Goal: Information Seeking & Learning: Learn about a topic

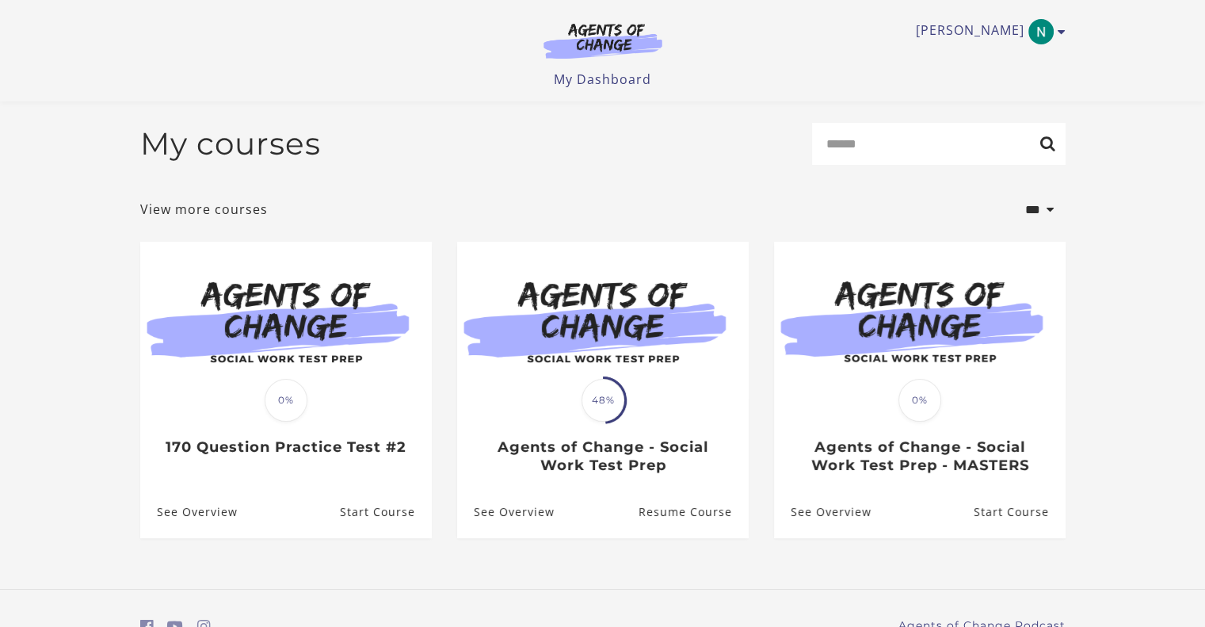
scroll to position [76, 0]
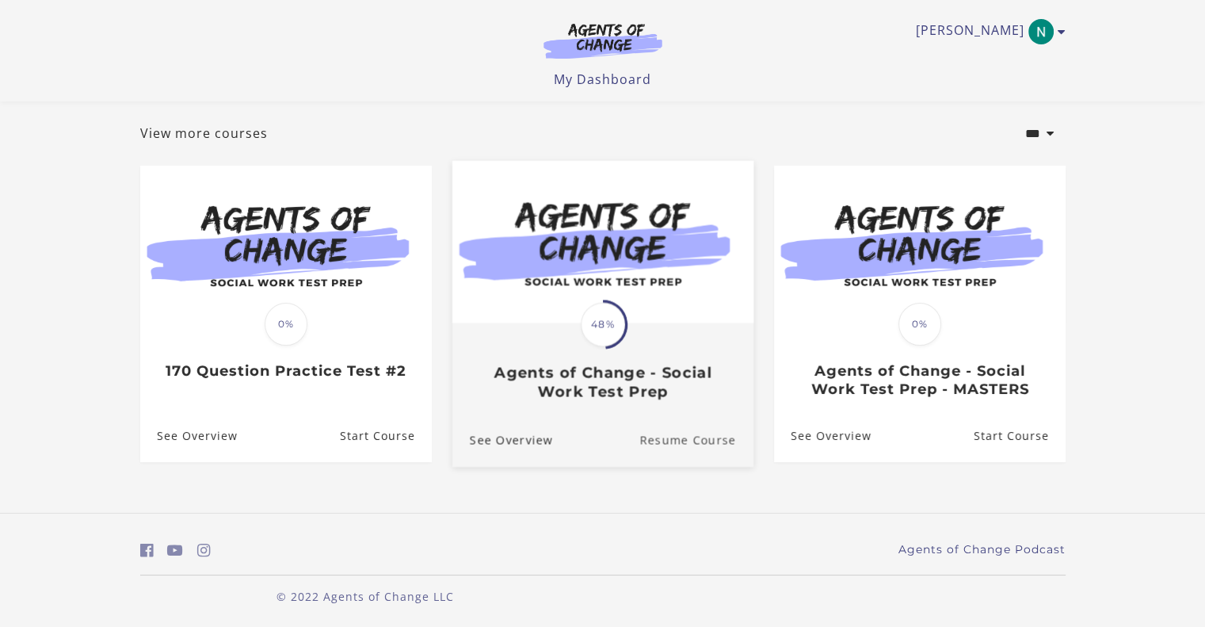
click at [688, 444] on link "Resume Course" at bounding box center [696, 439] width 114 height 53
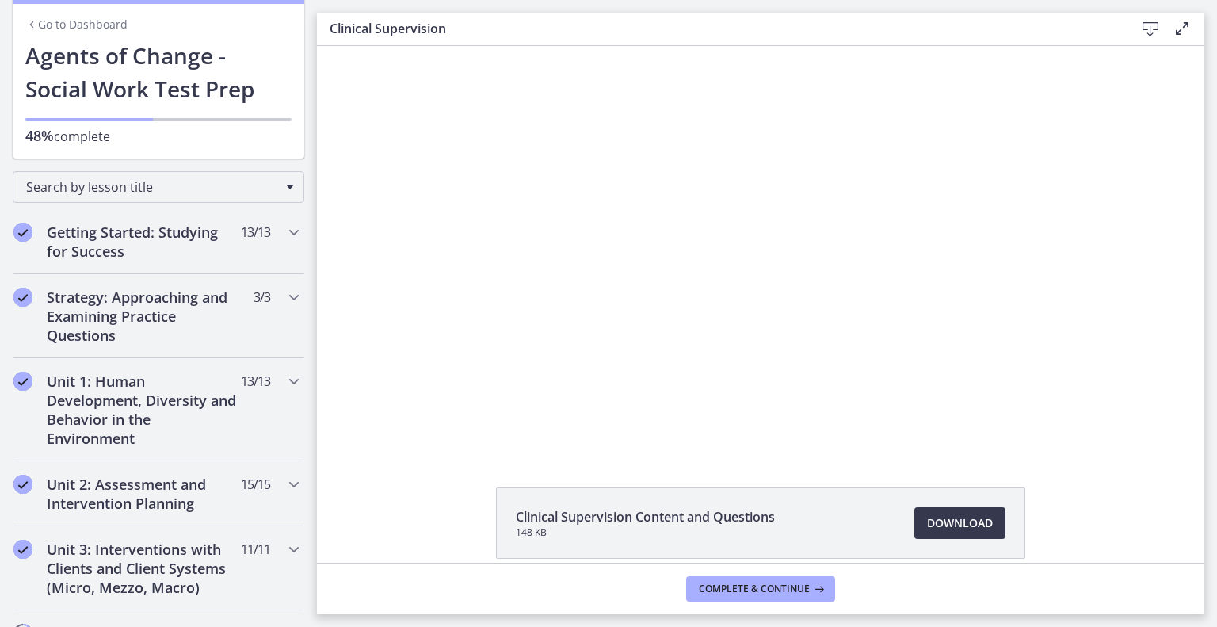
scroll to position [75, 0]
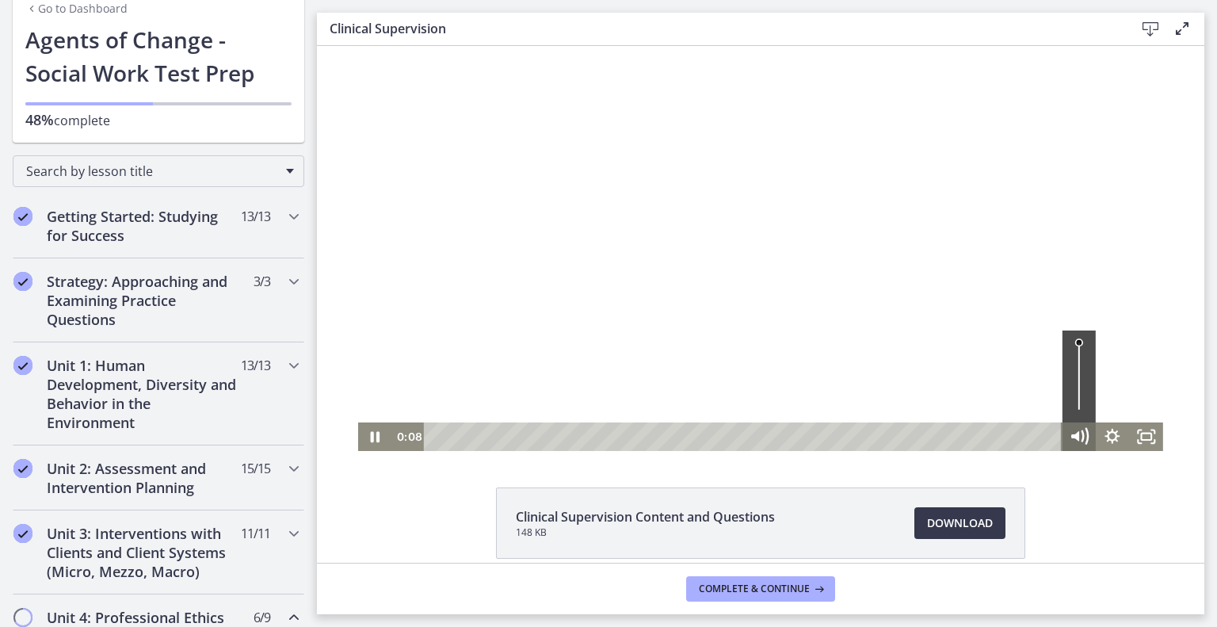
click at [1059, 437] on icon "Mute" at bounding box center [1079, 436] width 40 height 34
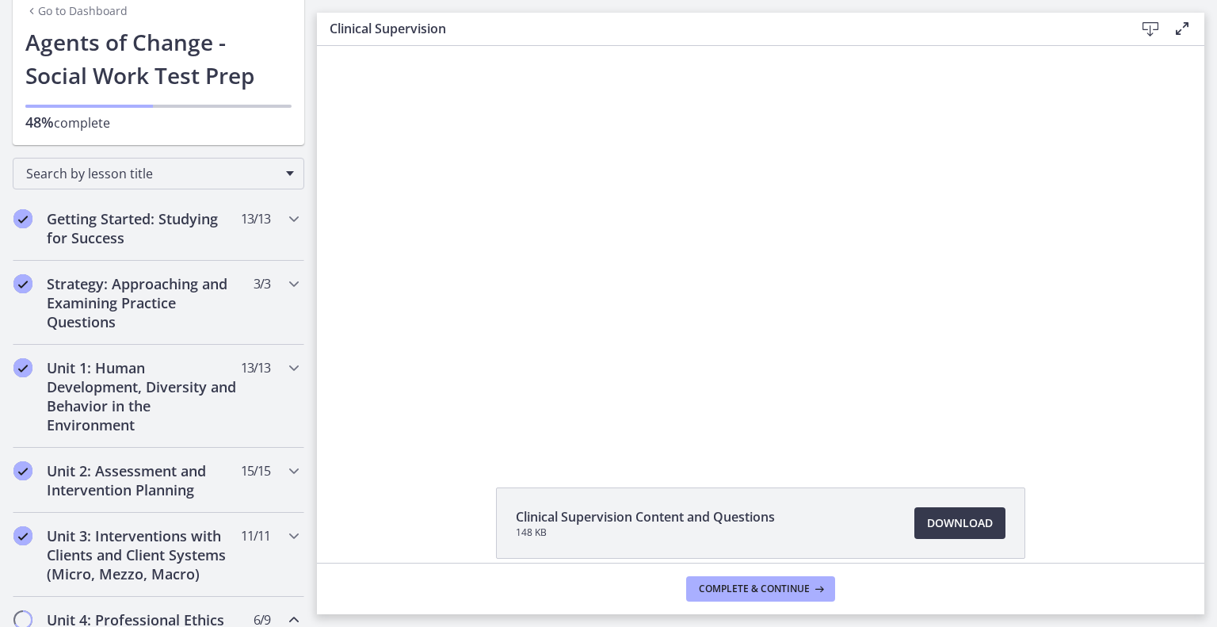
scroll to position [0, 0]
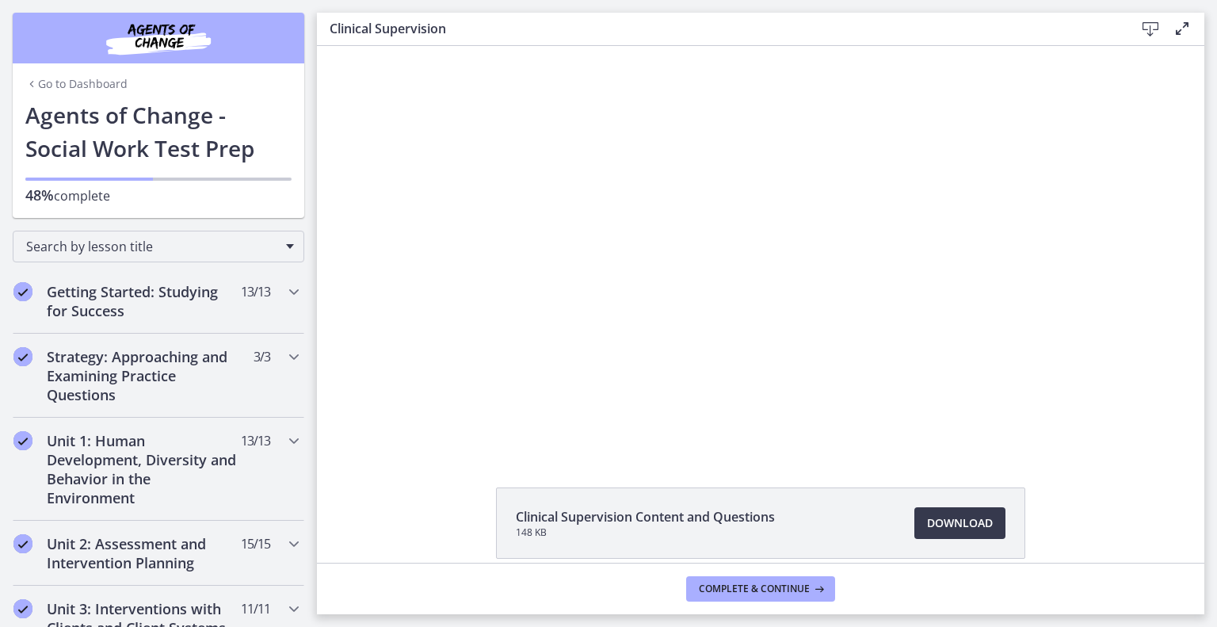
click at [44, 91] on link "Go to Dashboard" at bounding box center [76, 84] width 102 height 16
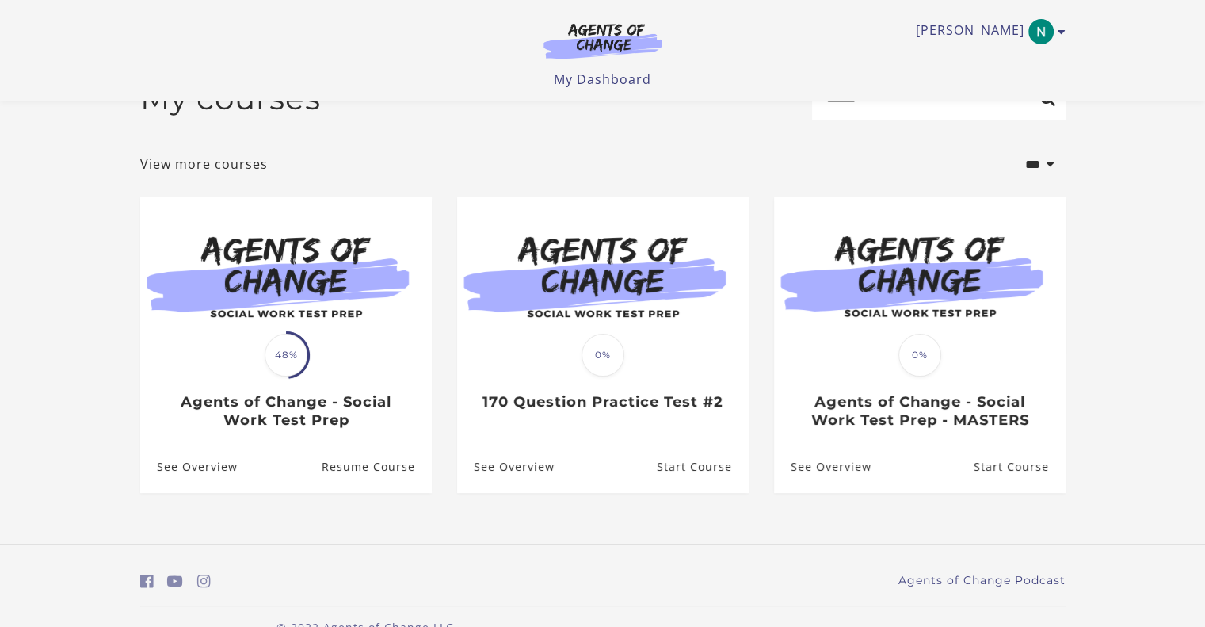
scroll to position [80, 0]
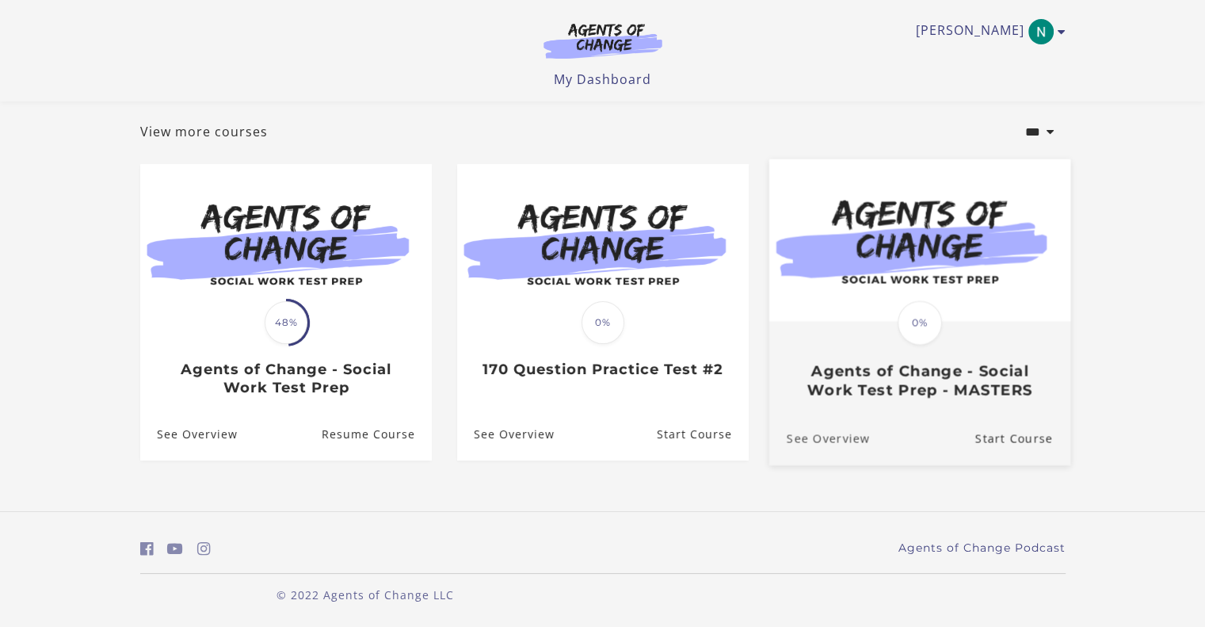
click at [855, 437] on link "See Overview" at bounding box center [818, 438] width 101 height 53
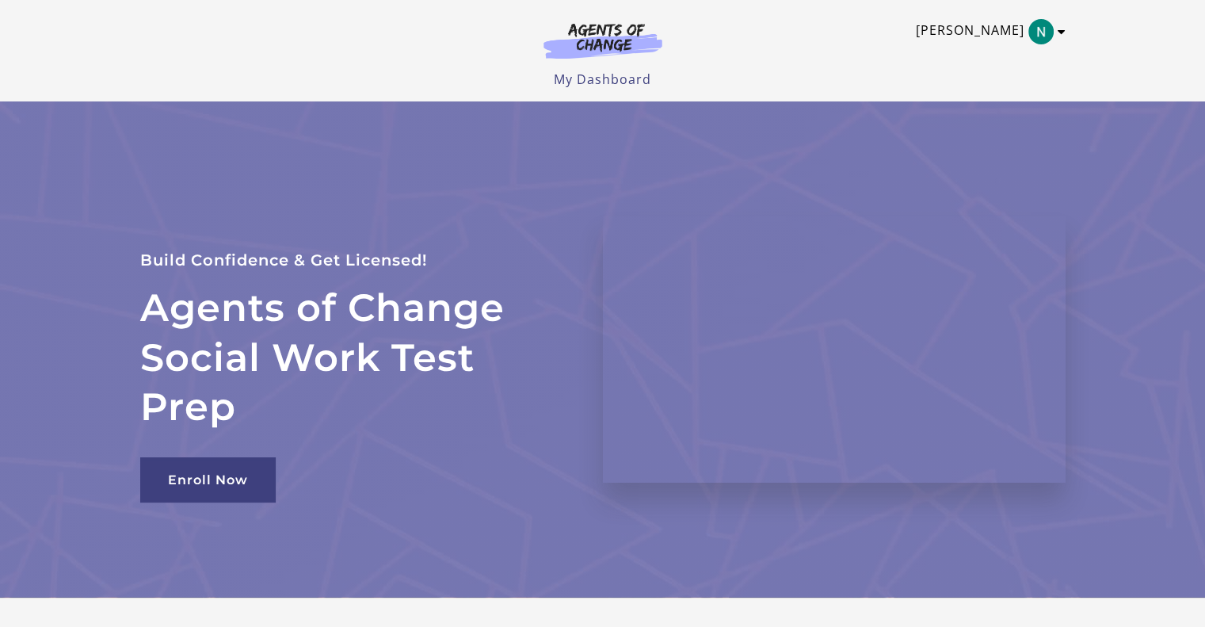
click at [1052, 36] on img "Toggle menu" at bounding box center [1040, 31] width 25 height 25
click at [971, 119] on link "Sign Out" at bounding box center [999, 111] width 139 height 27
